Goal: Task Accomplishment & Management: Use online tool/utility

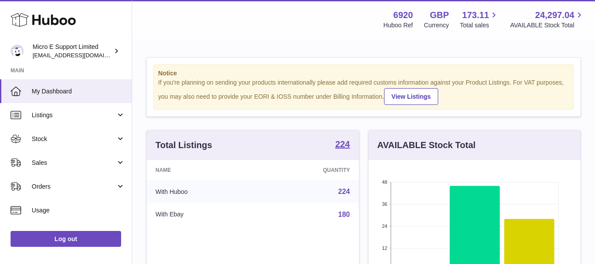
scroll to position [137, 212]
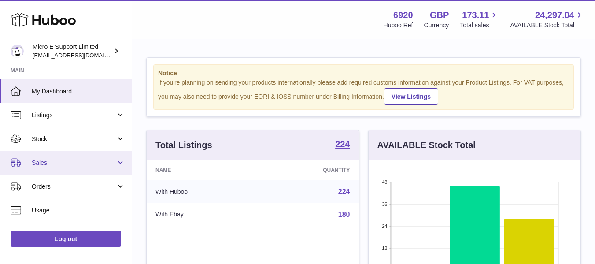
click at [99, 168] on link "Sales" at bounding box center [66, 163] width 132 height 24
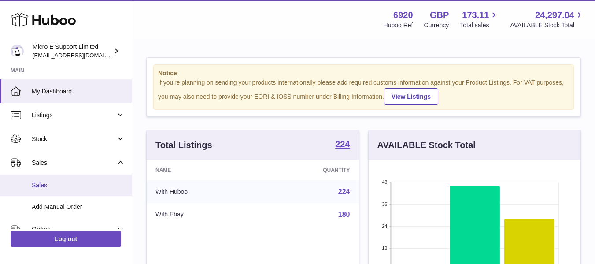
click at [49, 185] on span "Sales" at bounding box center [78, 185] width 93 height 8
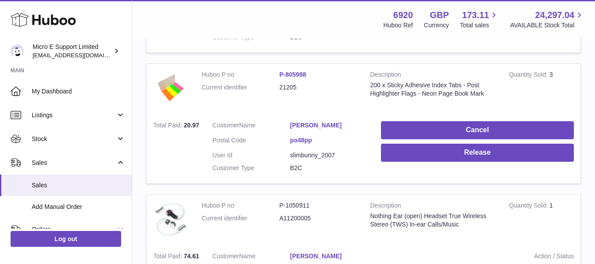
scroll to position [275, 0]
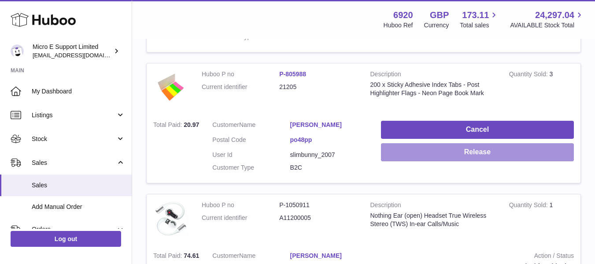
click at [513, 152] on button "Release" at bounding box center [477, 152] width 193 height 18
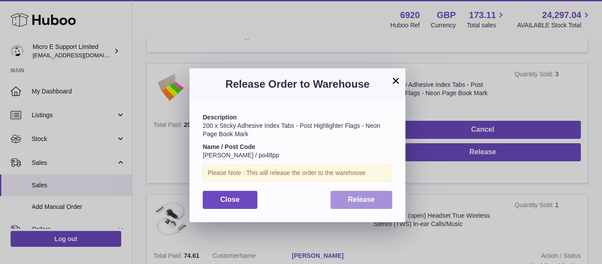
click at [367, 206] on button "Release" at bounding box center [361, 200] width 62 height 18
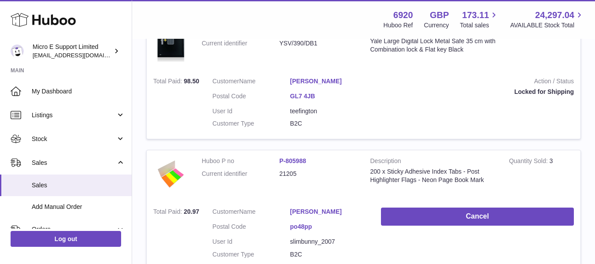
scroll to position [0, 0]
